Goal: Find specific page/section: Find specific page/section

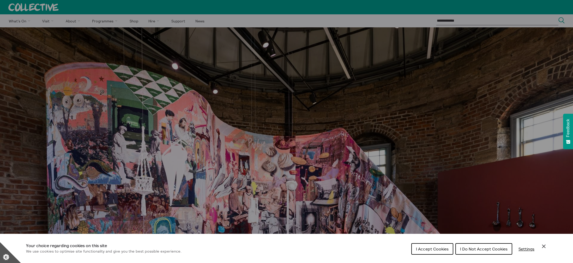
click at [431, 247] on span "I Accept Cookies" at bounding box center [432, 248] width 33 height 5
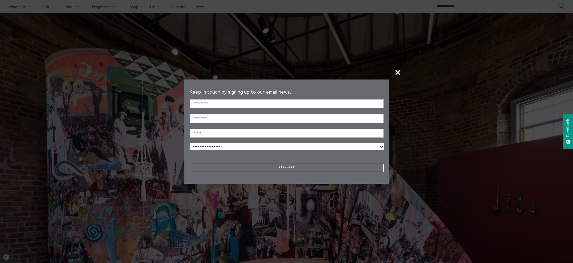
scroll to position [15, 0]
click at [397, 74] on span "+" at bounding box center [397, 72] width 15 height 15
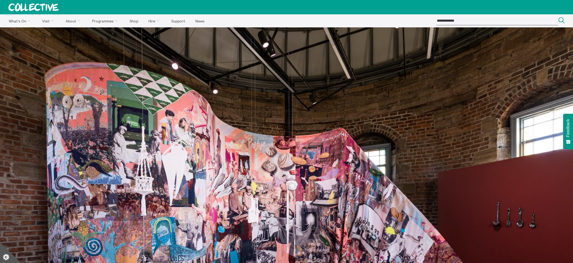
scroll to position [0, 0]
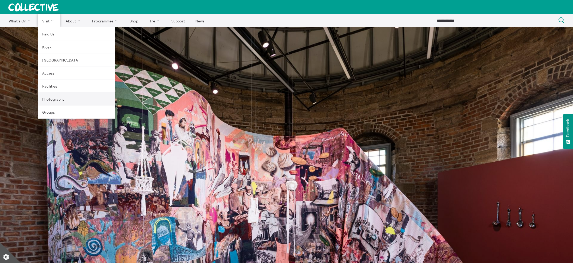
click at [53, 99] on link "Photography" at bounding box center [76, 99] width 77 height 13
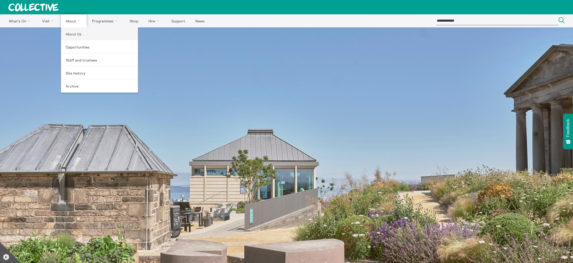
click at [79, 35] on link "About Us" at bounding box center [99, 33] width 77 height 13
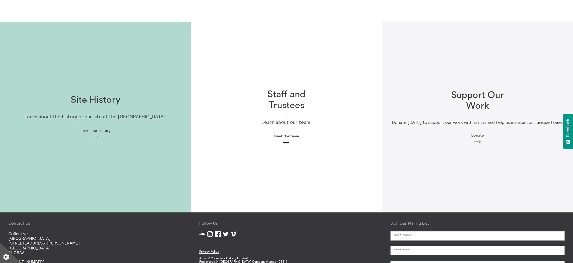
scroll to position [109, 0]
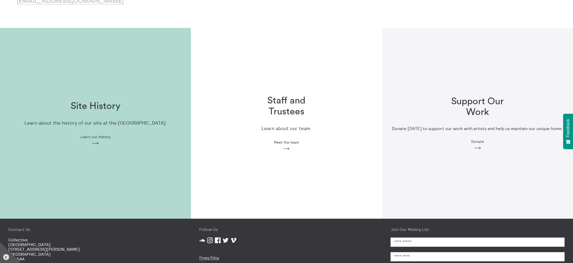
click at [313, 65] on div "Staff and Trustees Learn about our team. Meet the team Arrow" at bounding box center [286, 123] width 191 height 191
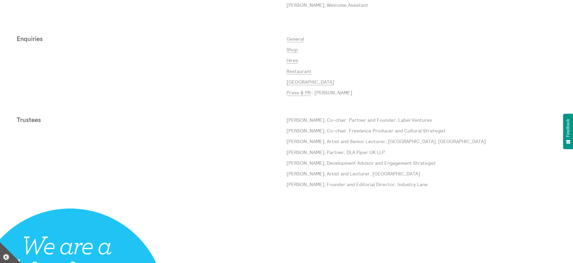
scroll to position [514, 0]
drag, startPoint x: 287, startPoint y: 129, endPoint x: 317, endPoint y: 130, distance: 30.0
click at [317, 130] on p "Amanda Catto, Co-chair, Freelance Producer and Cultural Strategist" at bounding box center [421, 130] width 270 height 7
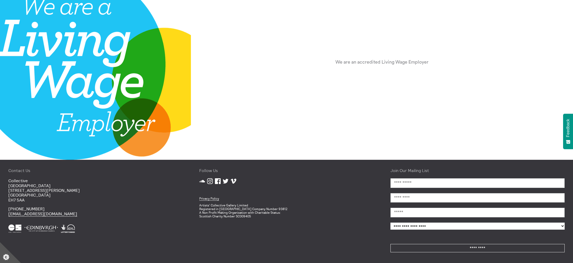
scroll to position [753, 0]
click at [210, 197] on link "Privacy Policy" at bounding box center [209, 199] width 20 height 4
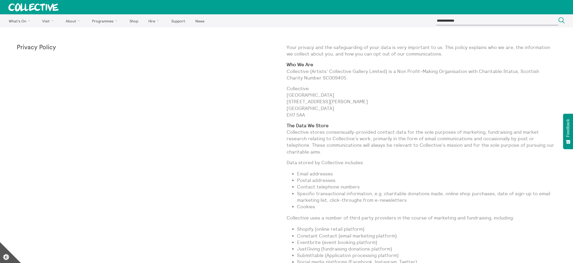
click at [464, 21] on input "search" at bounding box center [497, 20] width 122 height 9
type input "******"
click at [561, 21] on button "Search Close" at bounding box center [561, 20] width 6 height 7
